Goal: Information Seeking & Learning: Learn about a topic

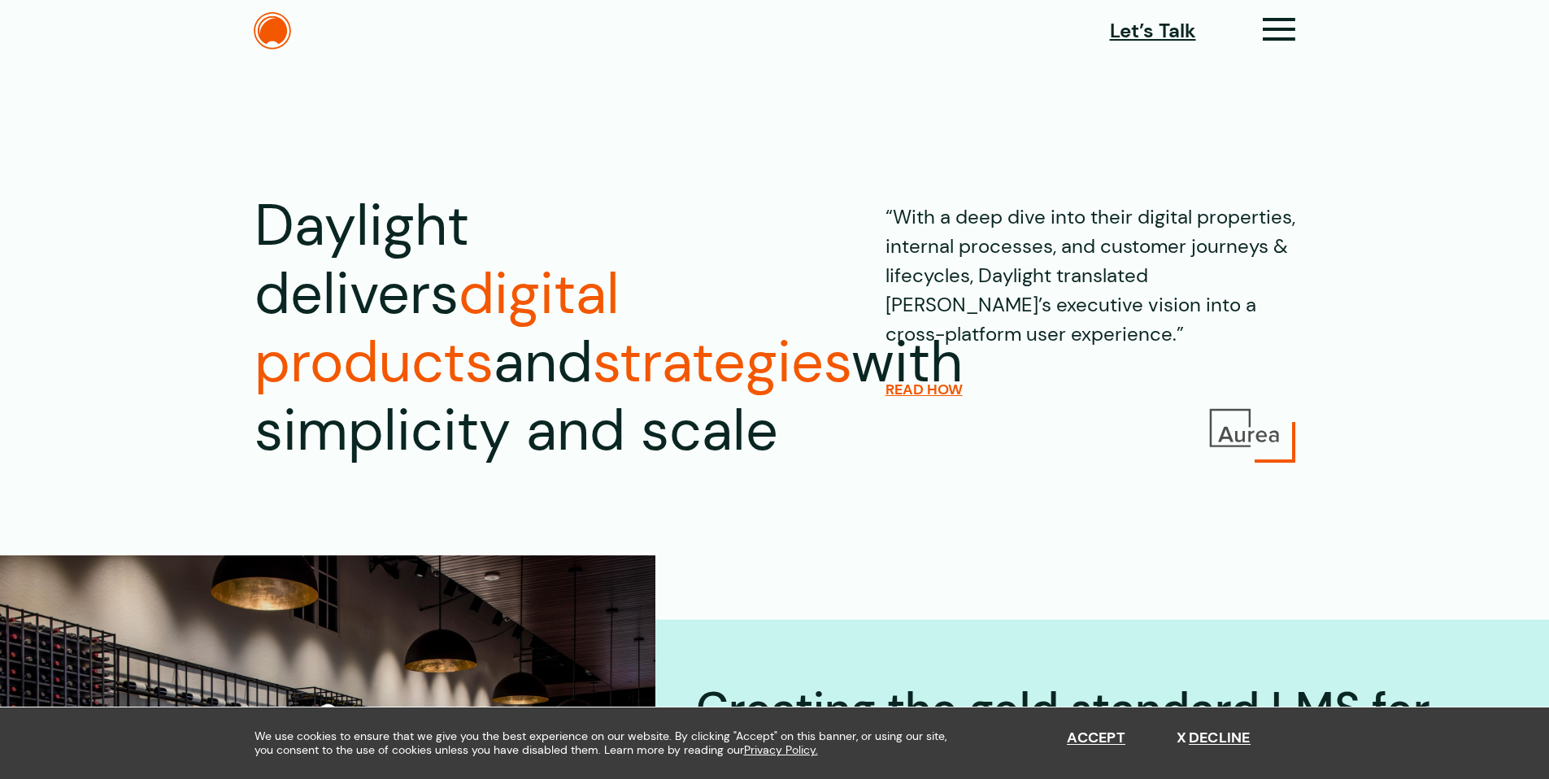
click at [524, 170] on section "Daylight delivers digital products and strategies with simplicity and scale “Wi…" at bounding box center [774, 277] width 1549 height 424
click at [163, 189] on section "Daylight delivers digital products and strategies with simplicity and scale “Wi…" at bounding box center [774, 277] width 1549 height 424
click at [550, 141] on section "Daylight delivers digital products and strategies with simplicity and scale “Wi…" at bounding box center [774, 277] width 1549 height 424
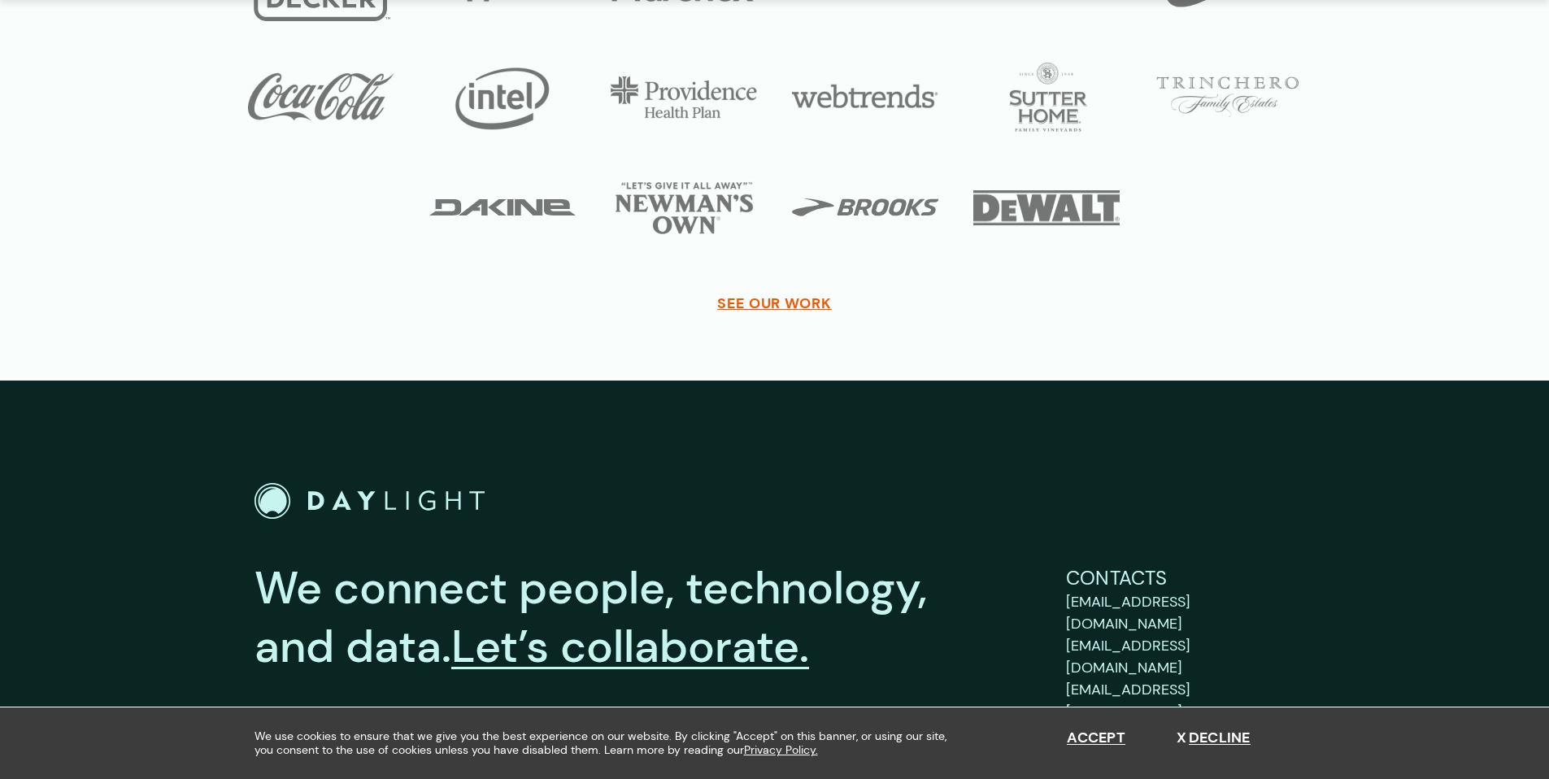
scroll to position [5950, 0]
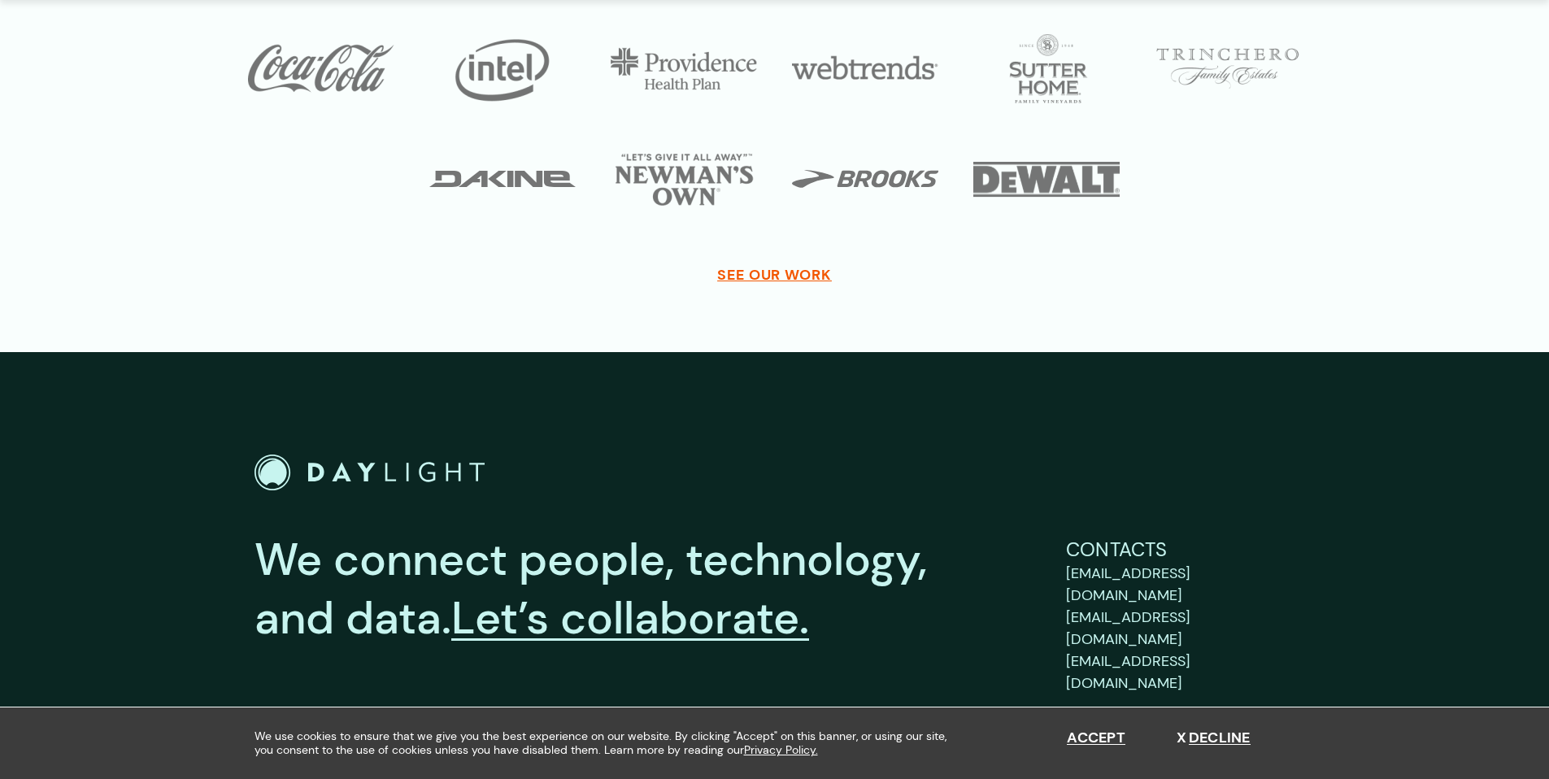
click at [708, 455] on div at bounding box center [774, 473] width 1041 height 37
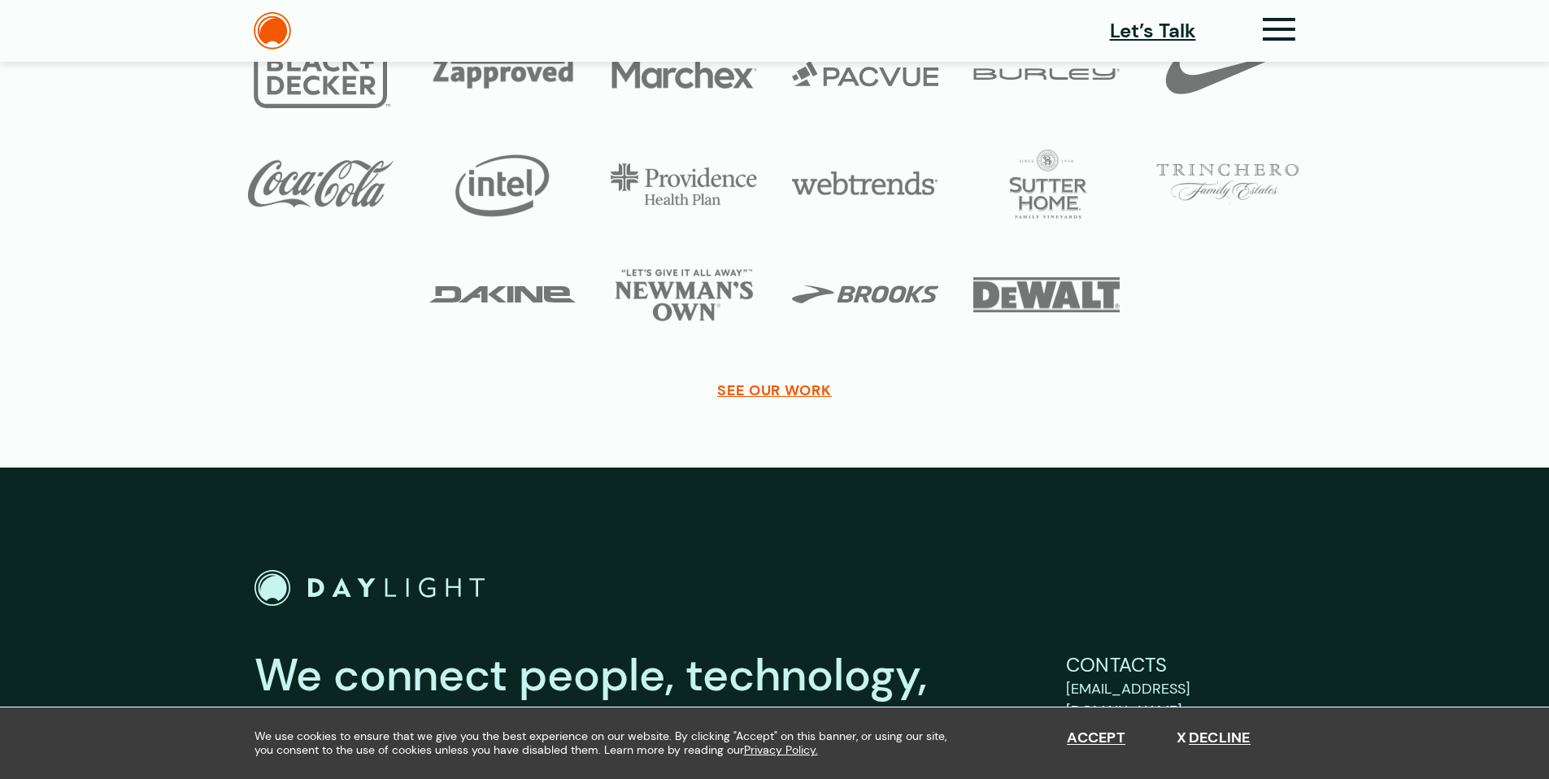
scroll to position [5822, 0]
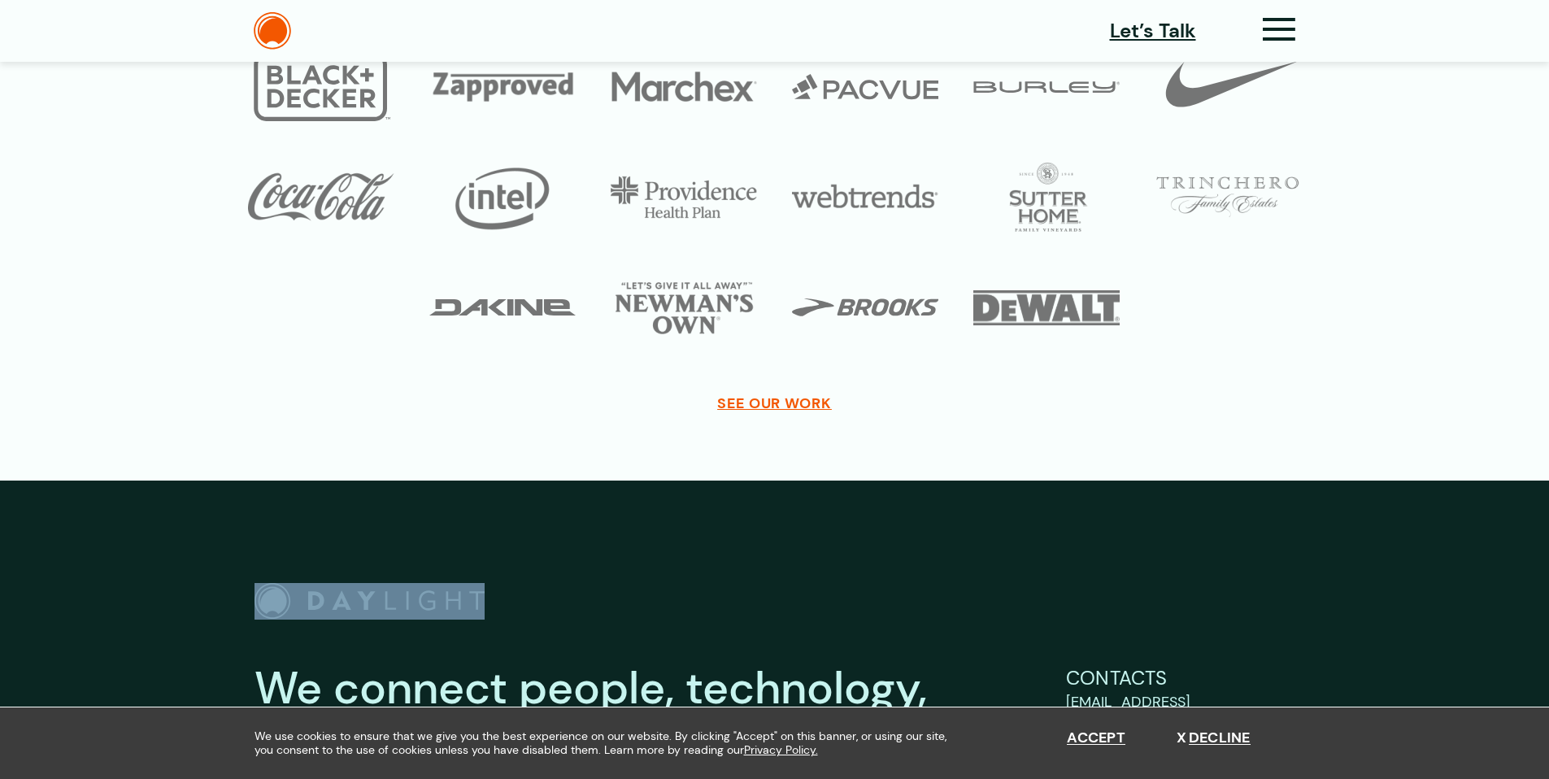
drag, startPoint x: 442, startPoint y: 597, endPoint x: 317, endPoint y: 595, distance: 125.2
click at [317, 595] on div at bounding box center [774, 601] width 1041 height 37
click at [798, 598] on div at bounding box center [774, 601] width 1041 height 37
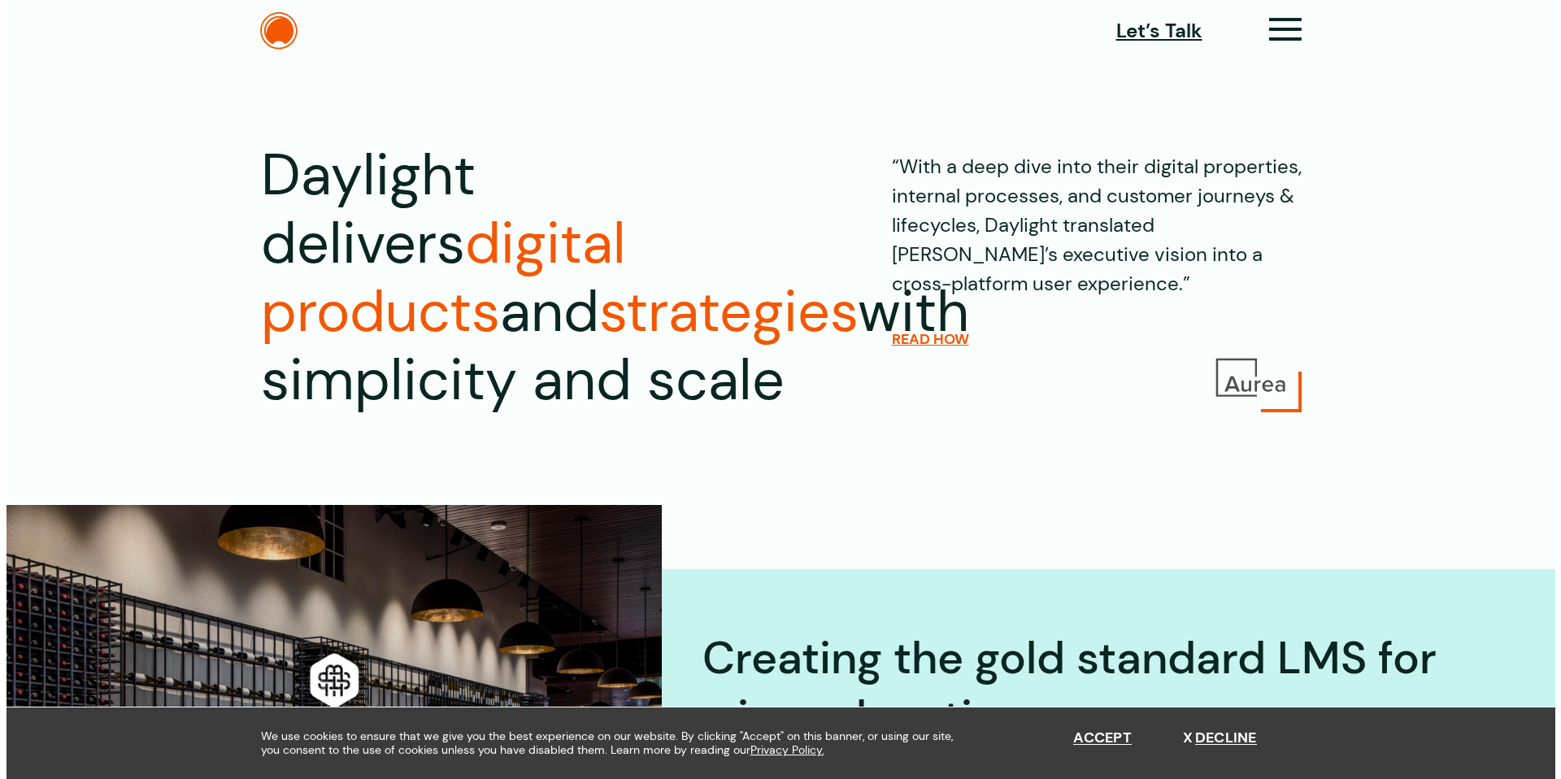
scroll to position [0, 0]
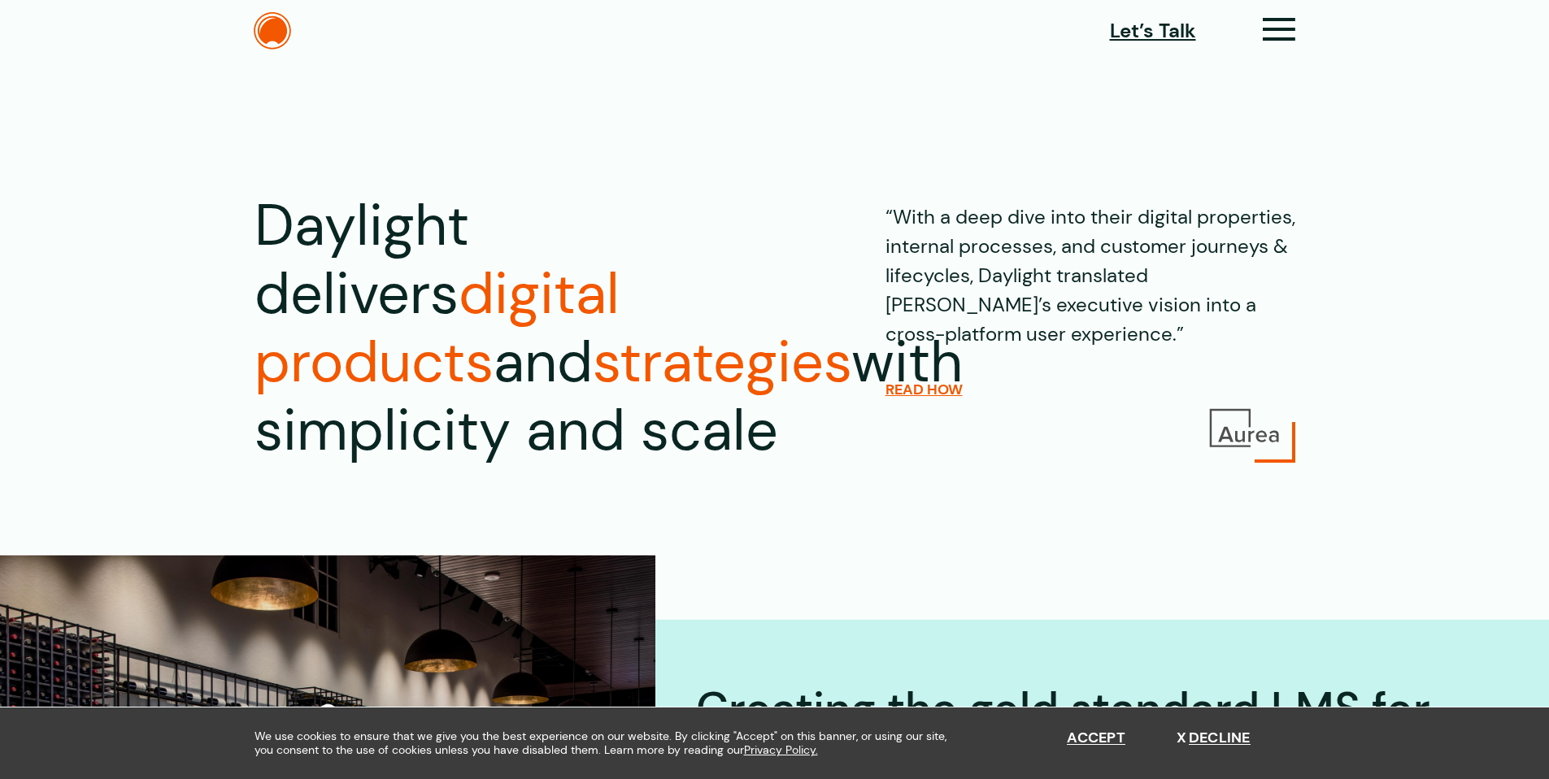
click at [989, 468] on div "“With a deep dive into their digital properties, internal processes, and custom…" at bounding box center [1090, 341] width 410 height 298
click at [1303, 5] on header "Let’s Talk Clients Capabilities Process People About Contact News Careers Retai…" at bounding box center [774, 31] width 1549 height 62
click at [1297, 35] on div "Let’s Talk Clients Capabilities Process People About Contact News Careers Retai…" at bounding box center [774, 30] width 1171 height 37
click at [1269, 29] on icon at bounding box center [1279, 36] width 33 height 17
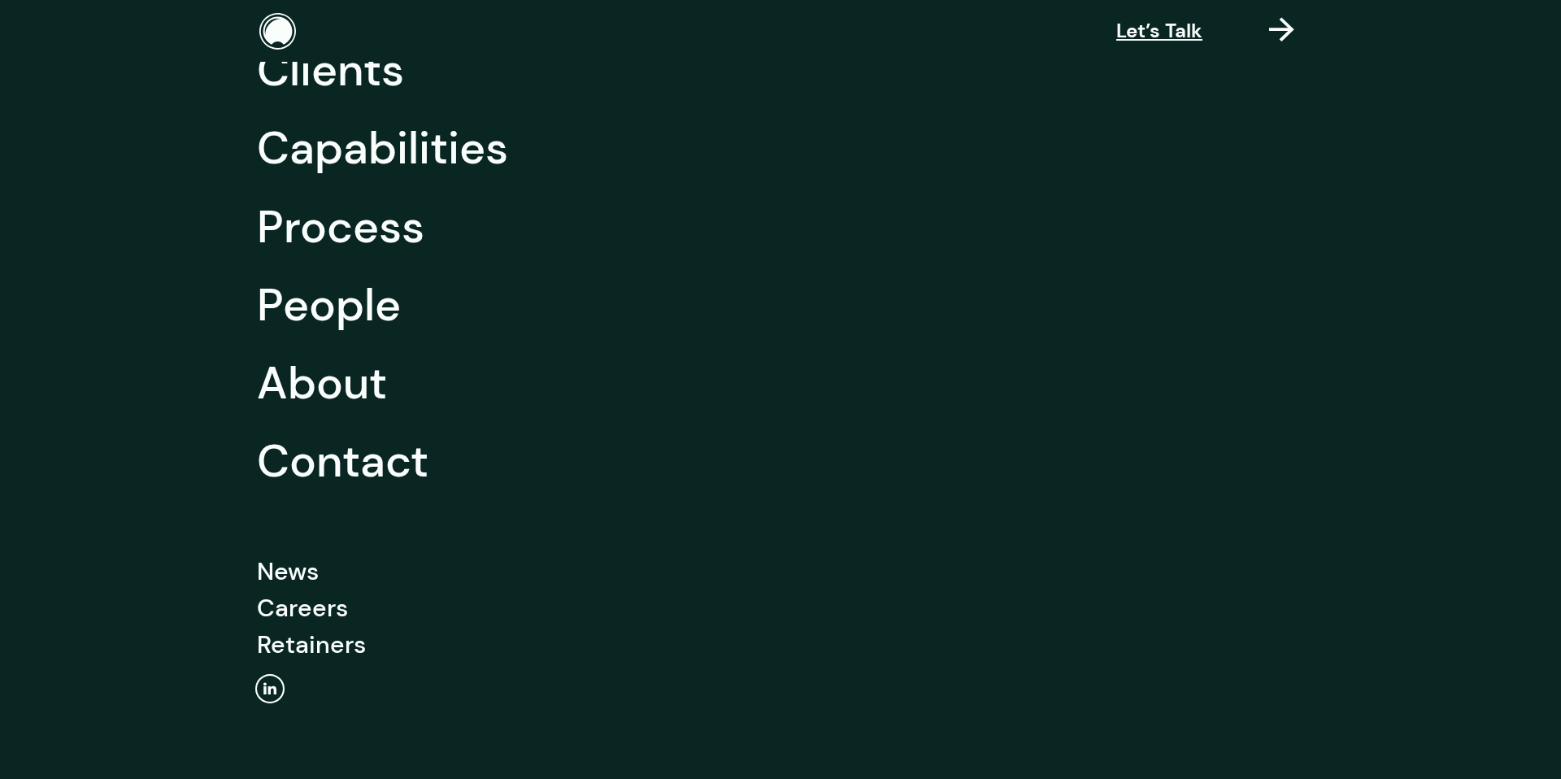
scroll to position [103, 0]
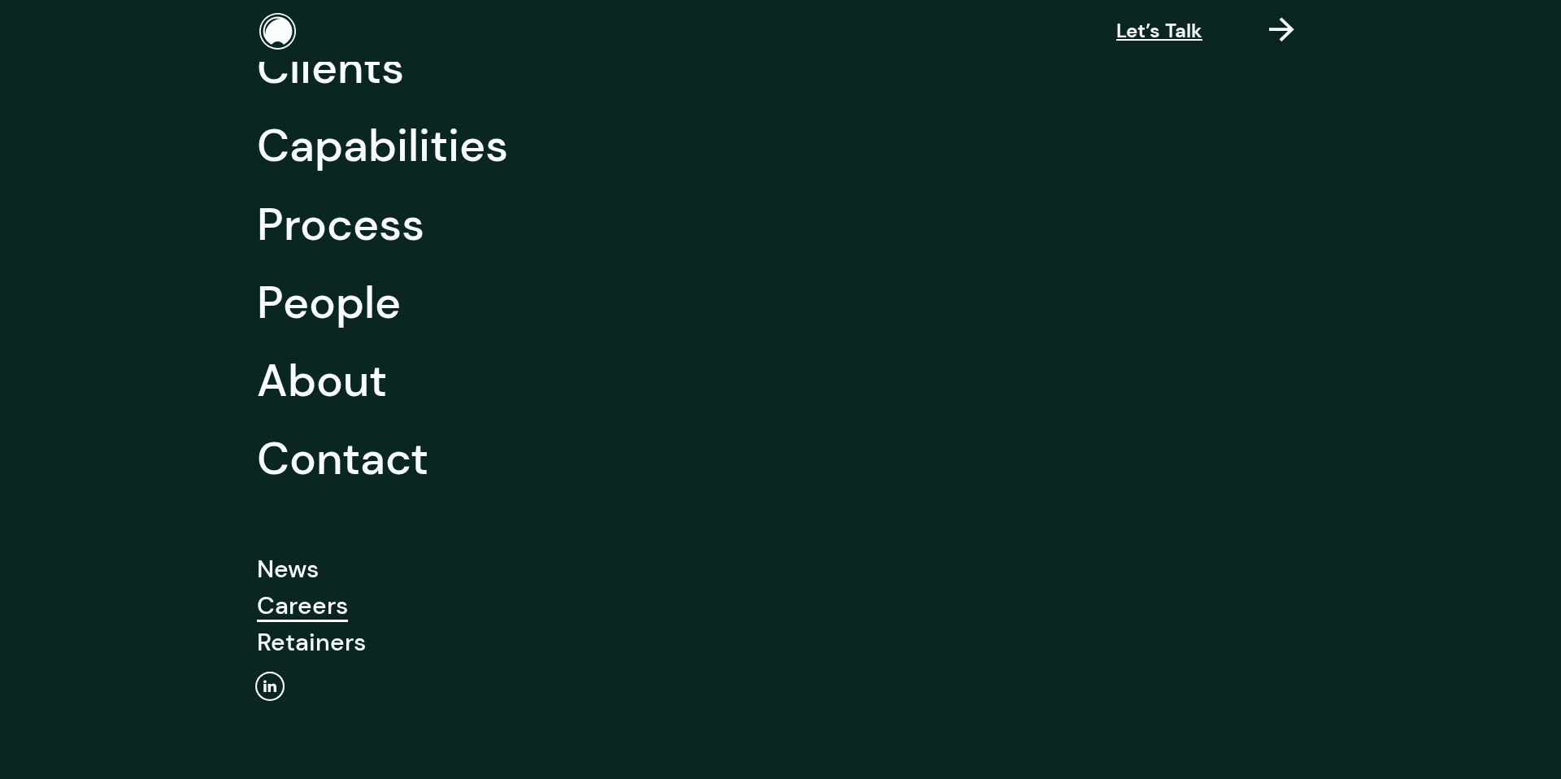
click at [315, 615] on link "Careers" at bounding box center [302, 605] width 91 height 37
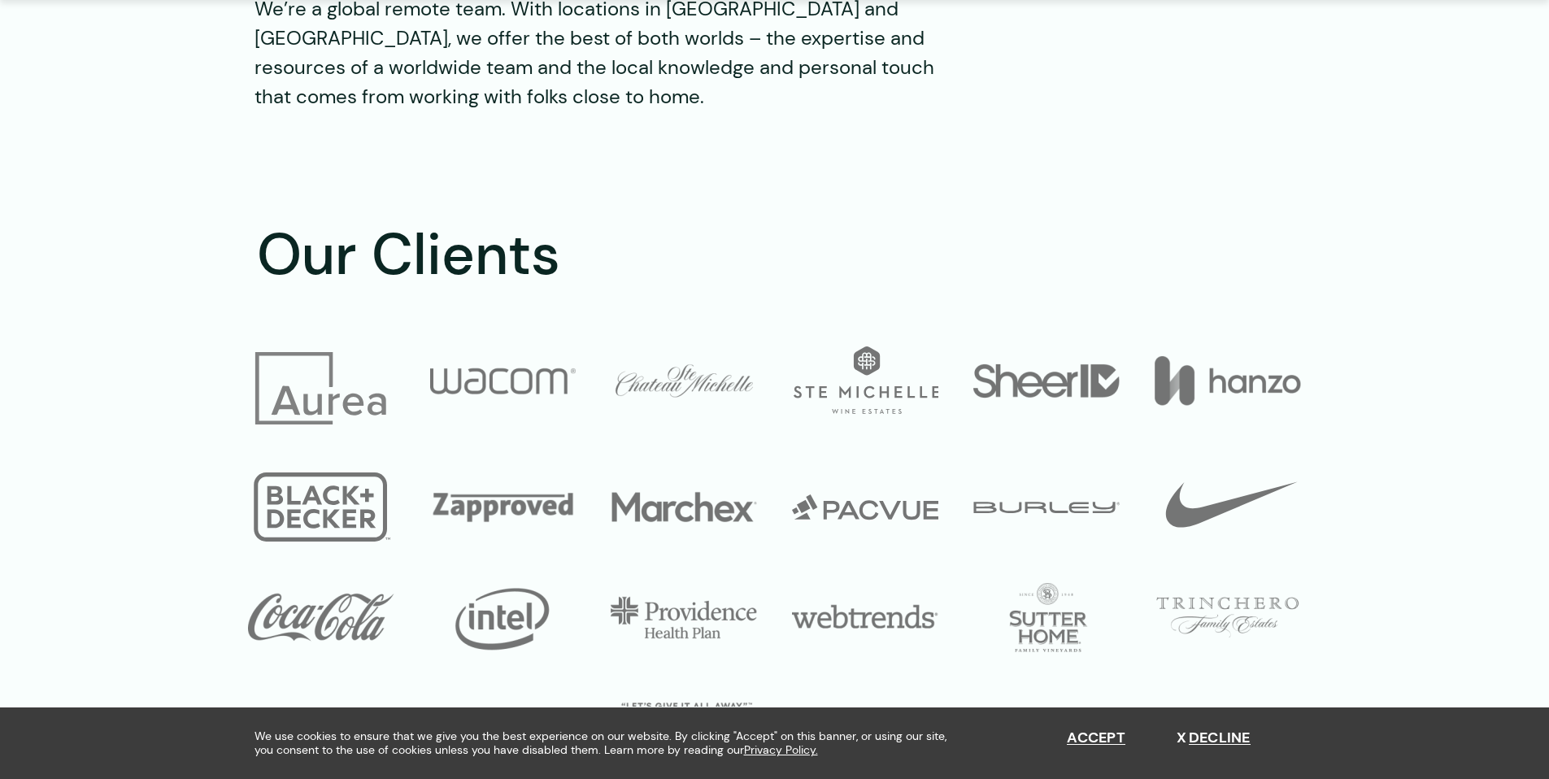
scroll to position [4841, 0]
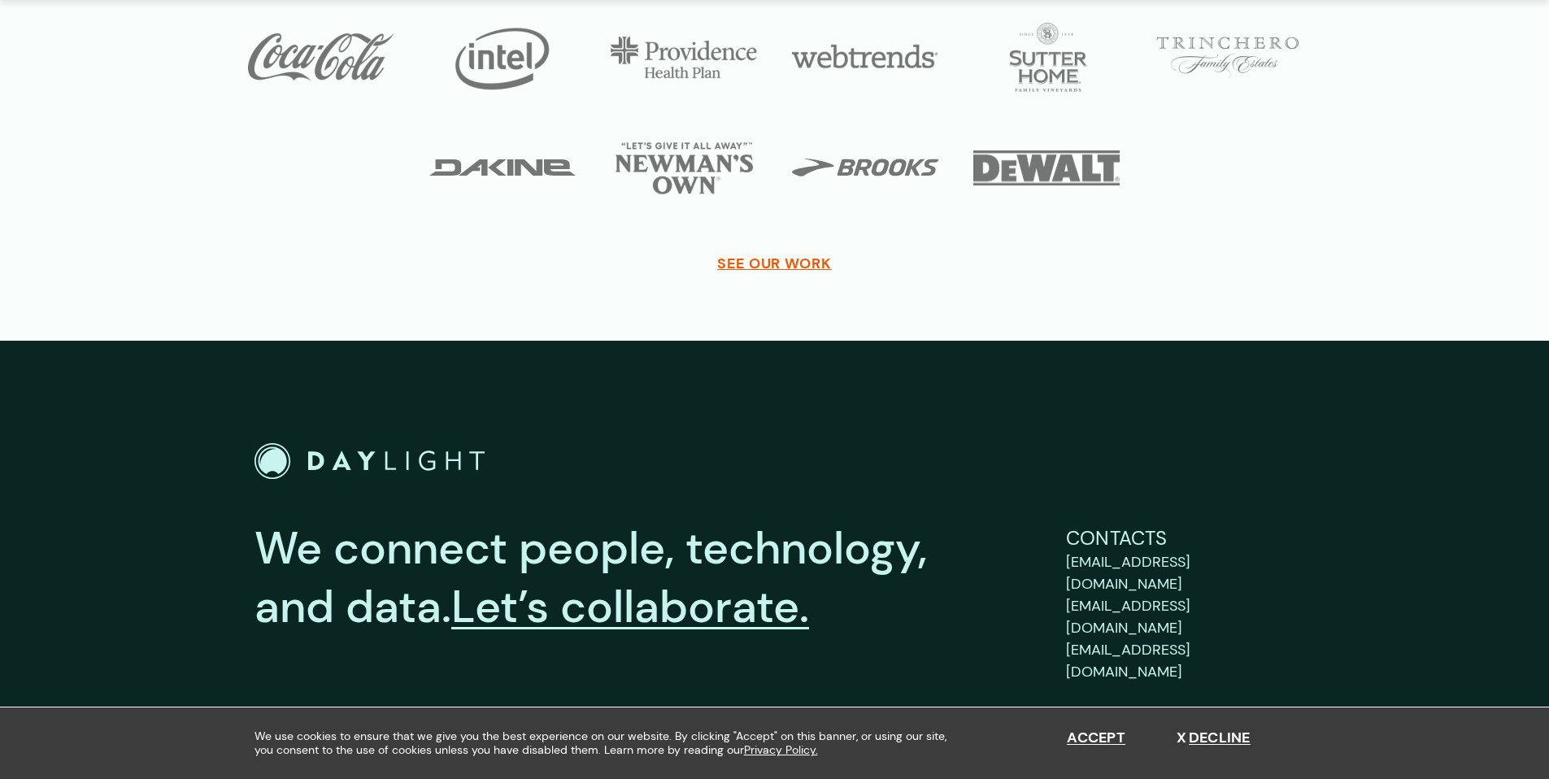
click at [977, 634] on p "We connect people, technology, and data. Let’s collaborate." at bounding box center [635, 578] width 763 height 116
click at [1100, 735] on button "Accept" at bounding box center [1096, 738] width 59 height 18
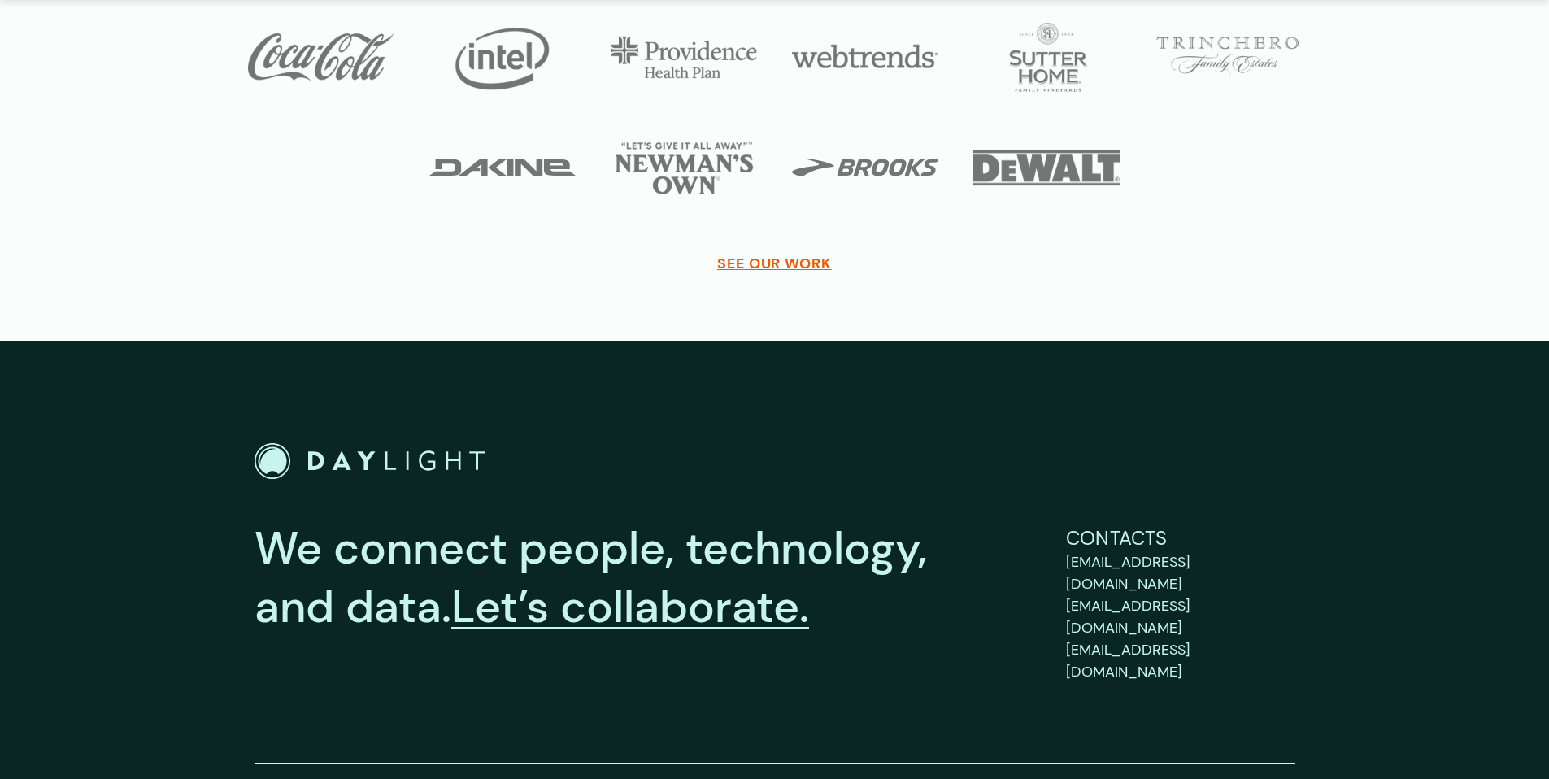
click at [581, 485] on div "We connect people, technology, and data. Let’s collaborate. Contacts support@by…" at bounding box center [774, 603] width 1041 height 320
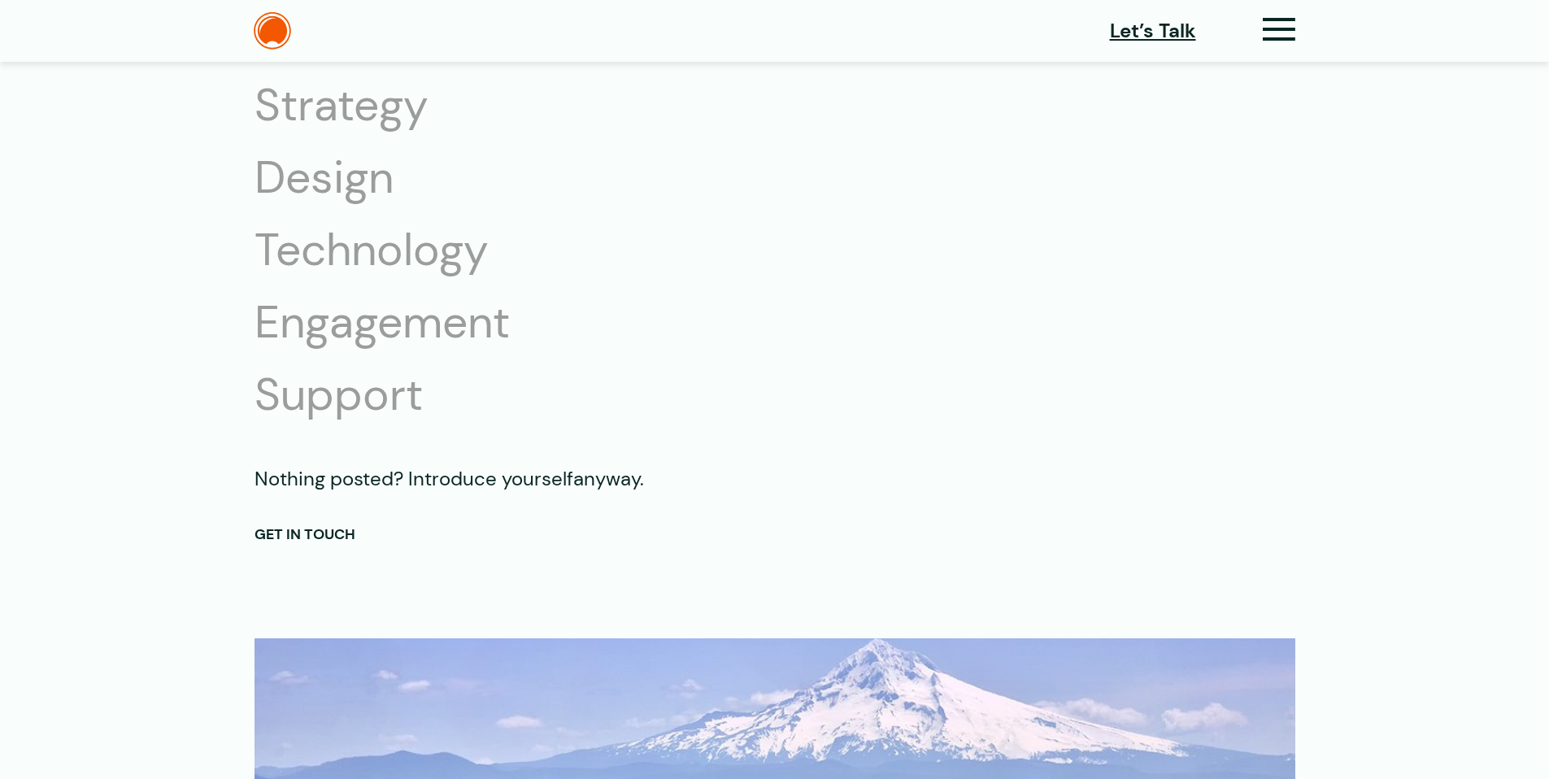
scroll to position [1562, 0]
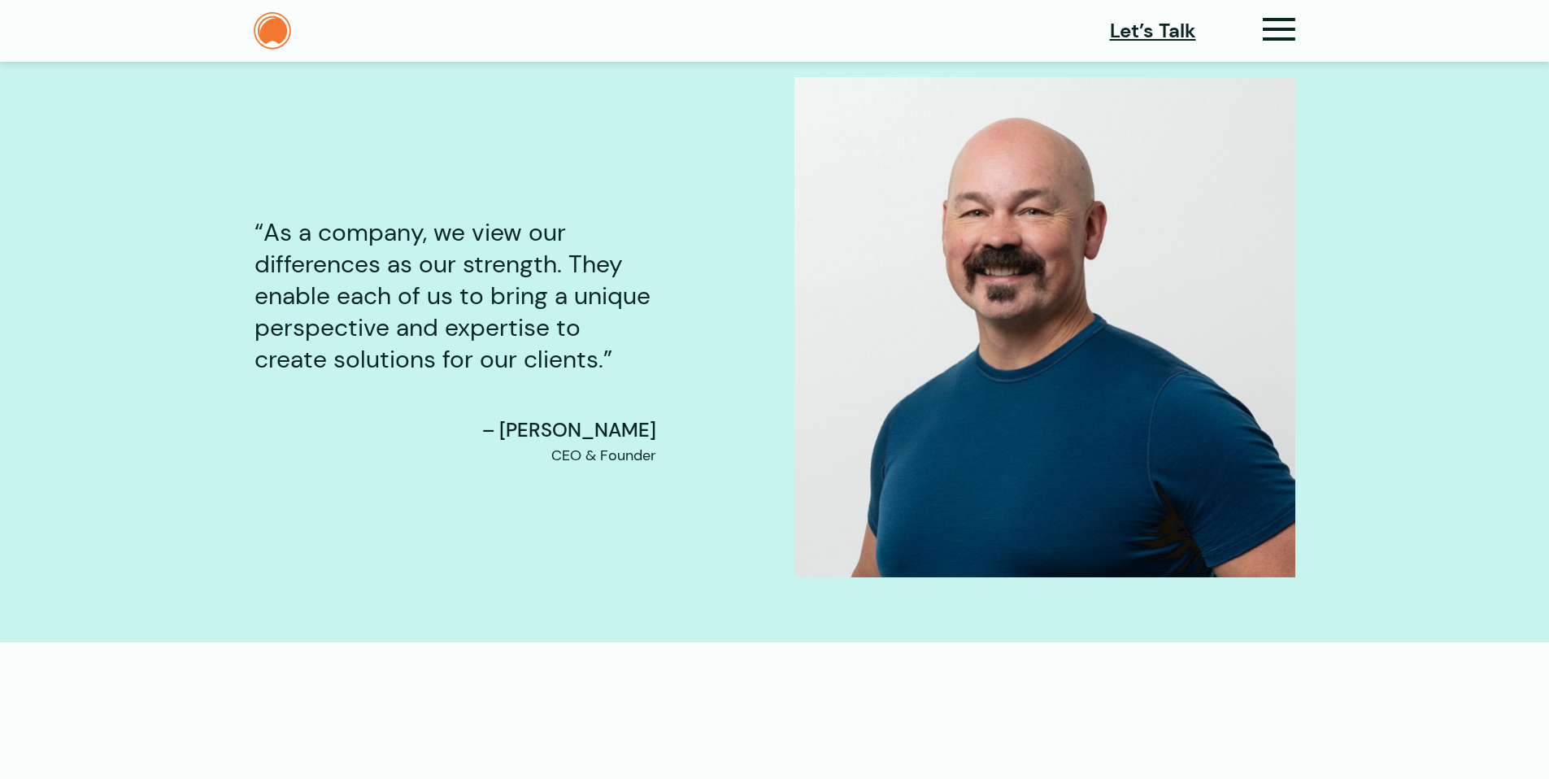
click at [275, 32] on img at bounding box center [272, 30] width 37 height 37
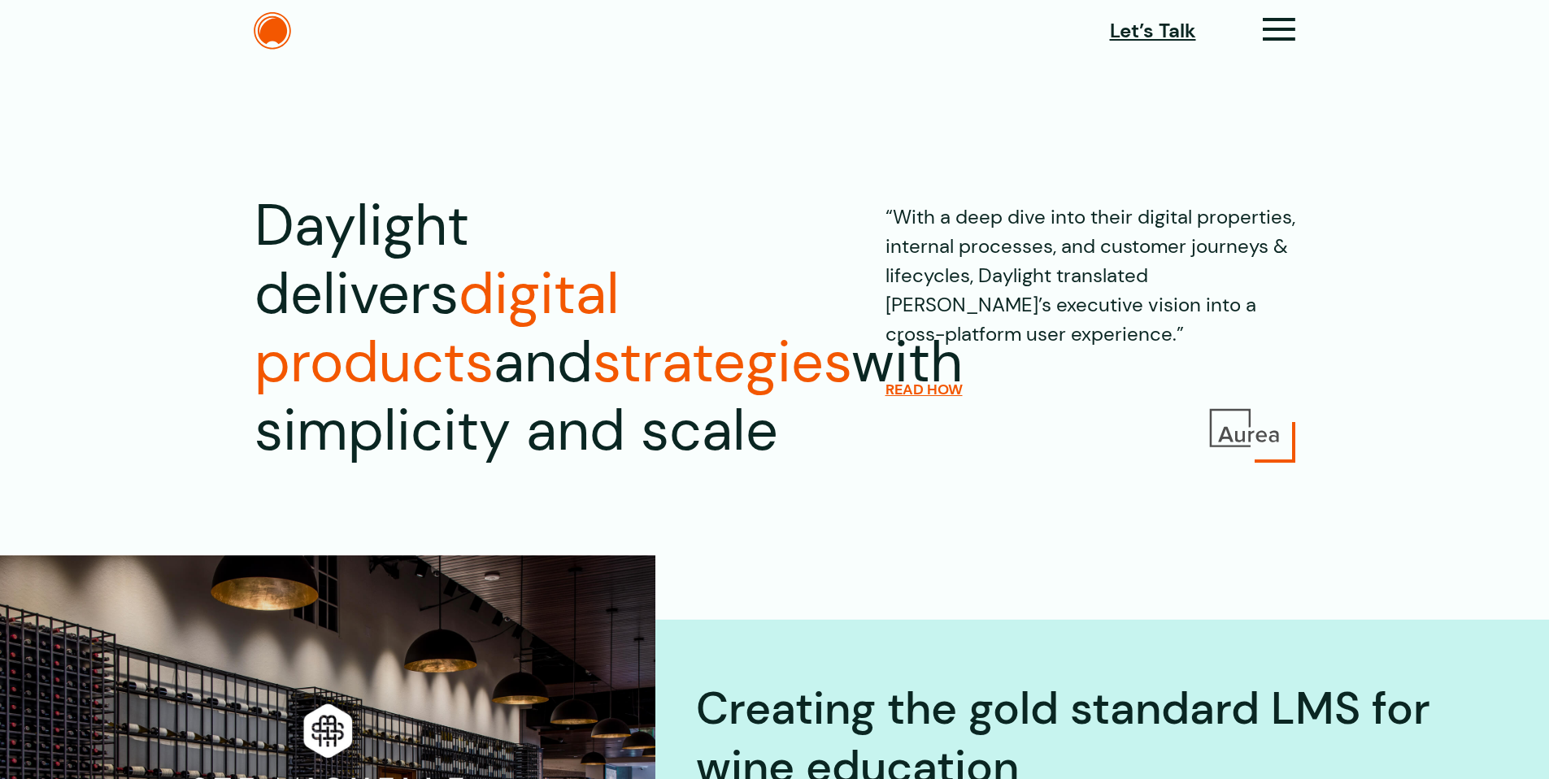
click at [1132, 37] on span "Let’s Talk" at bounding box center [1153, 30] width 86 height 29
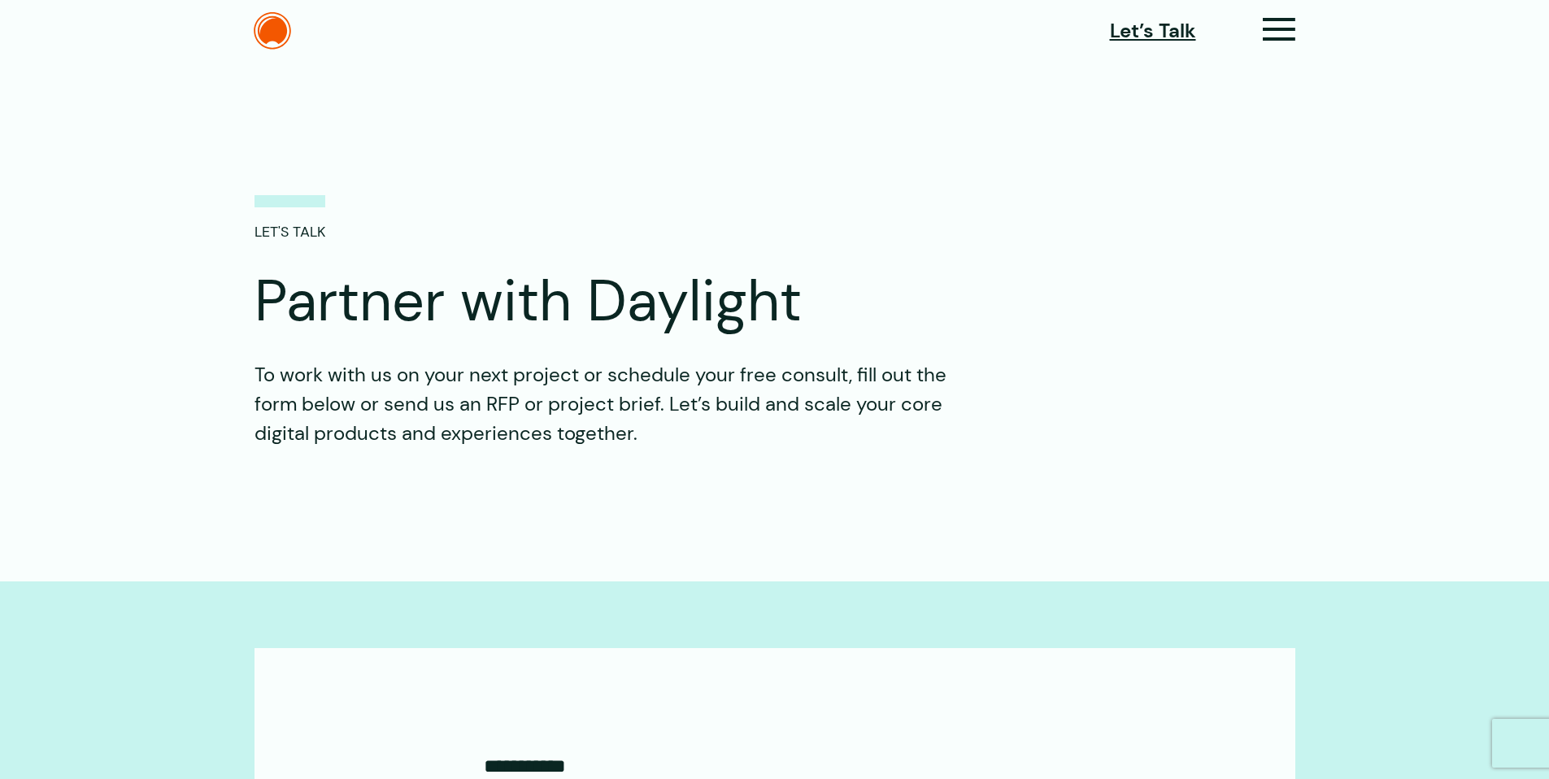
click at [909, 137] on section "LET'S TALK Partner with Daylight To work with us on your next project or schedu…" at bounding box center [774, 256] width 1549 height 383
click at [1273, 28] on icon at bounding box center [1279, 36] width 33 height 17
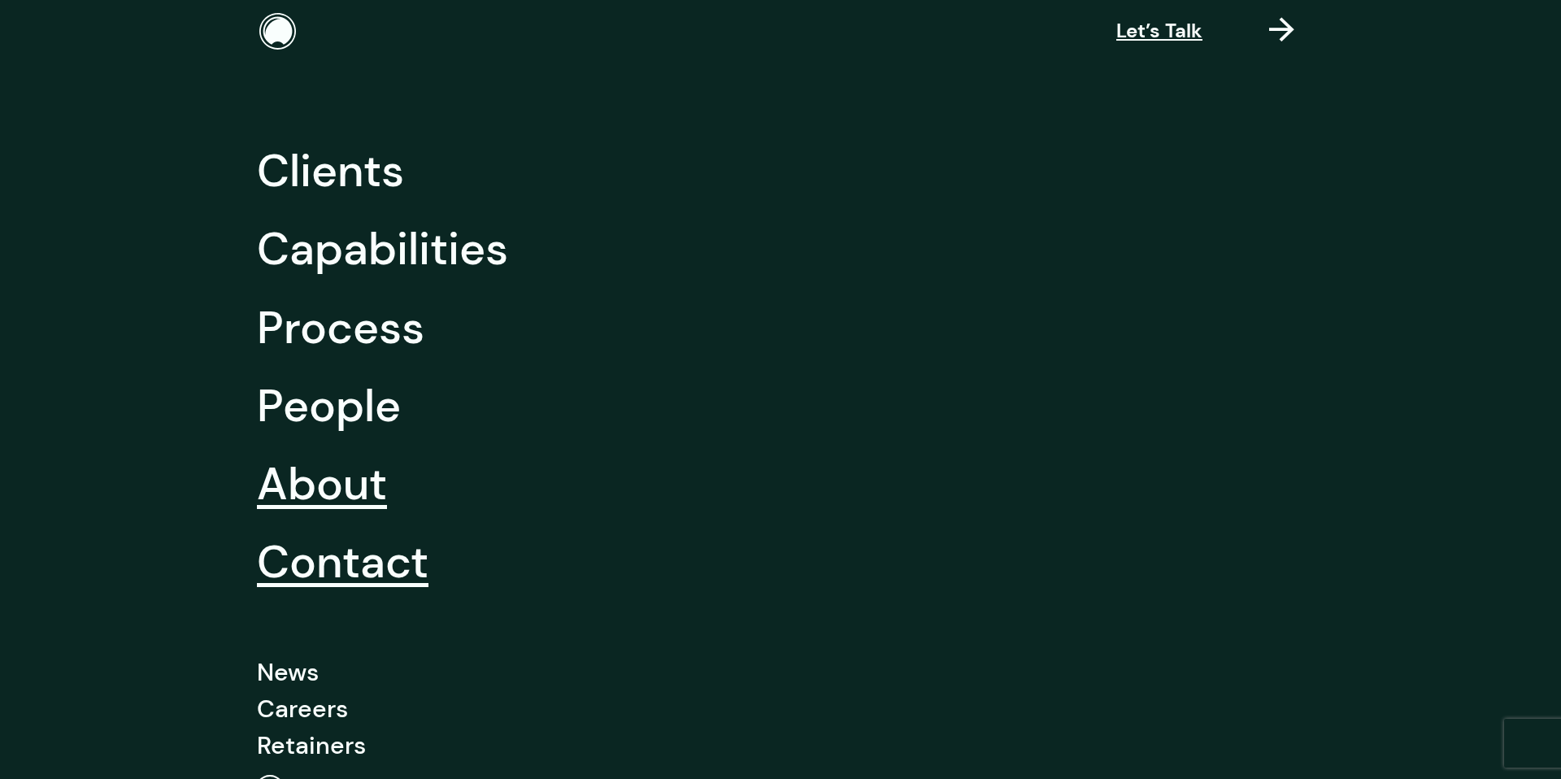
click at [341, 483] on link "About" at bounding box center [322, 484] width 130 height 78
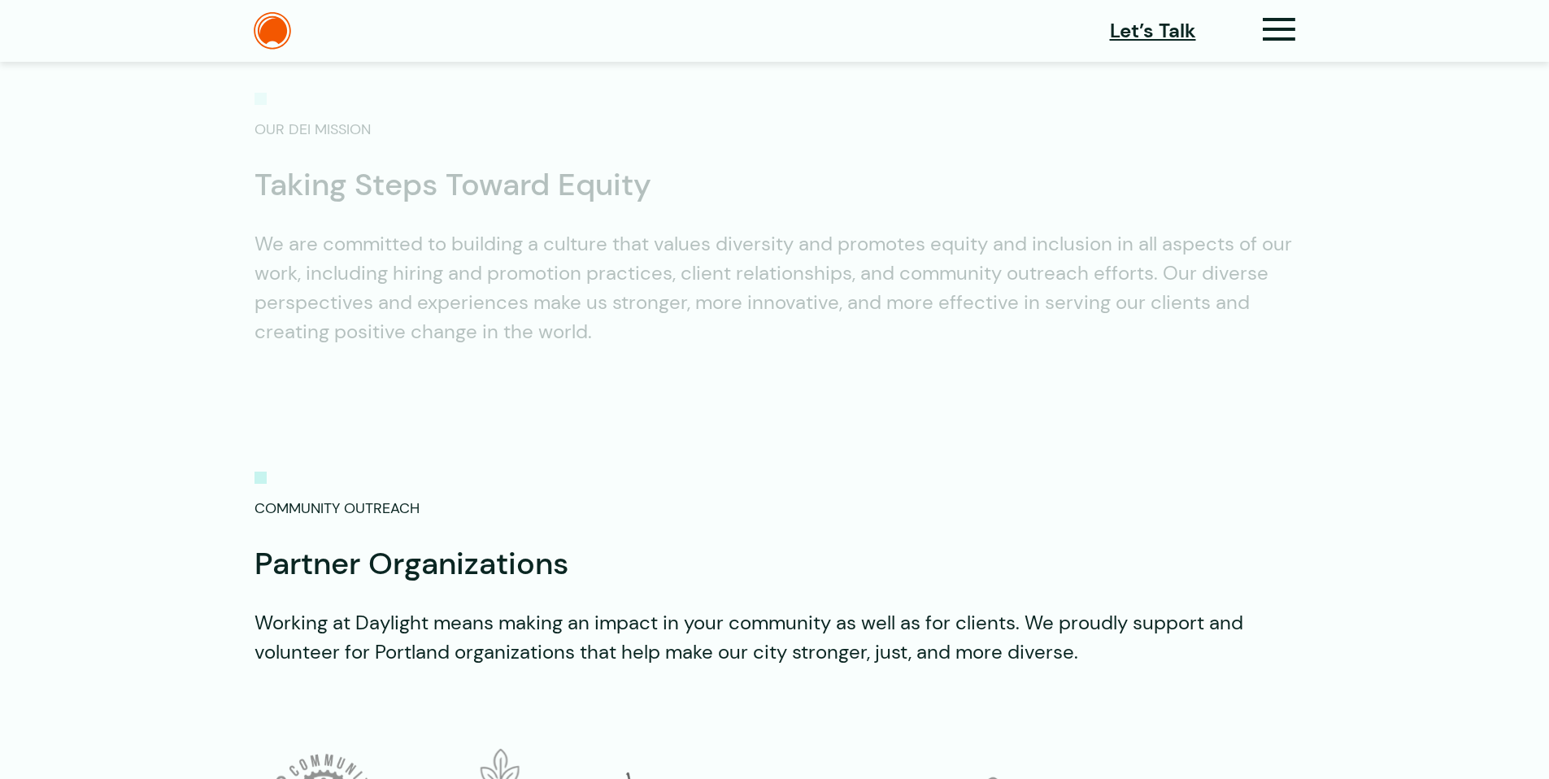
scroll to position [5770, 0]
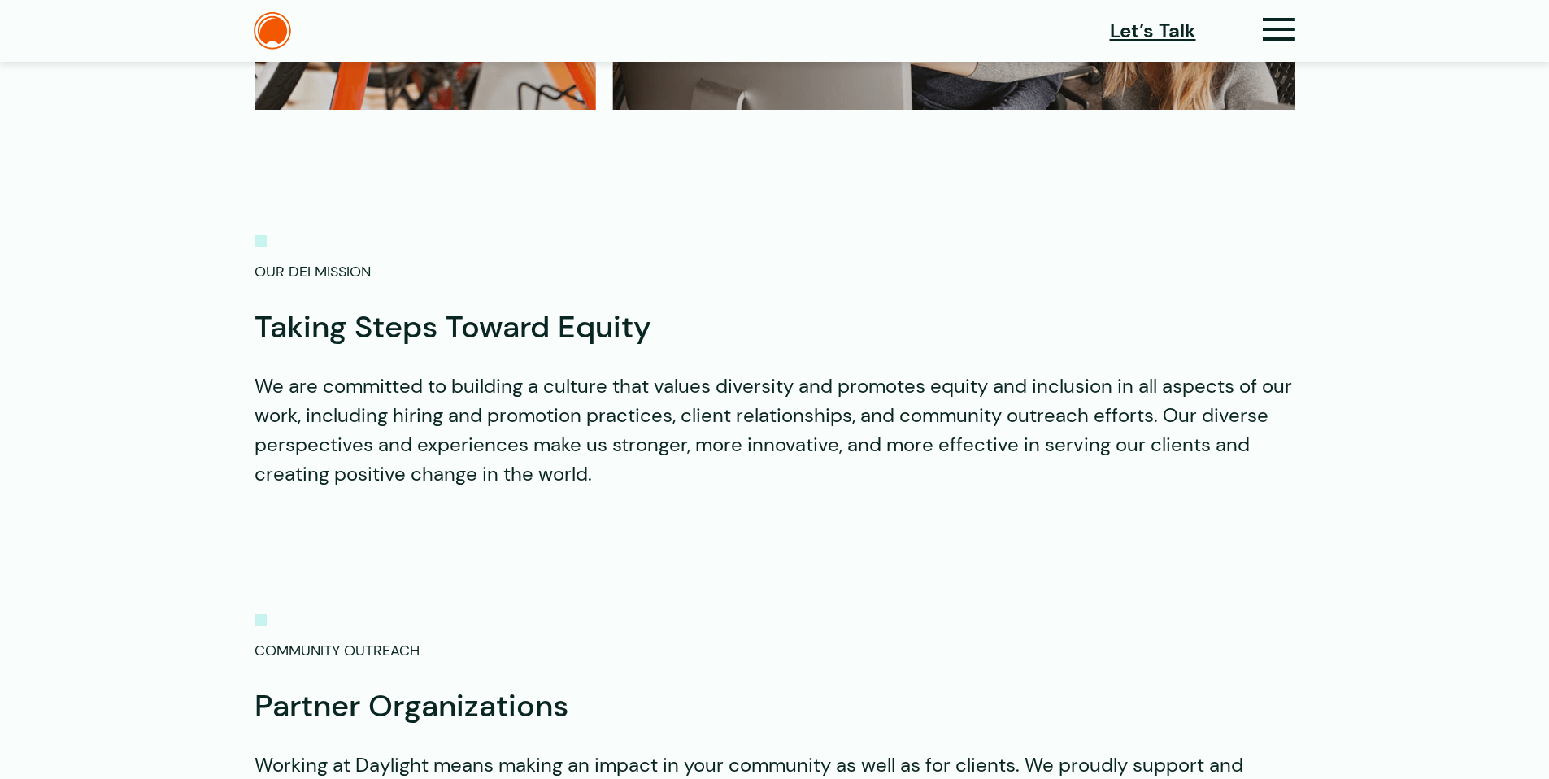
click at [1054, 611] on div "Community Outreach" at bounding box center [774, 636] width 1041 height 51
